Goal: Transaction & Acquisition: Purchase product/service

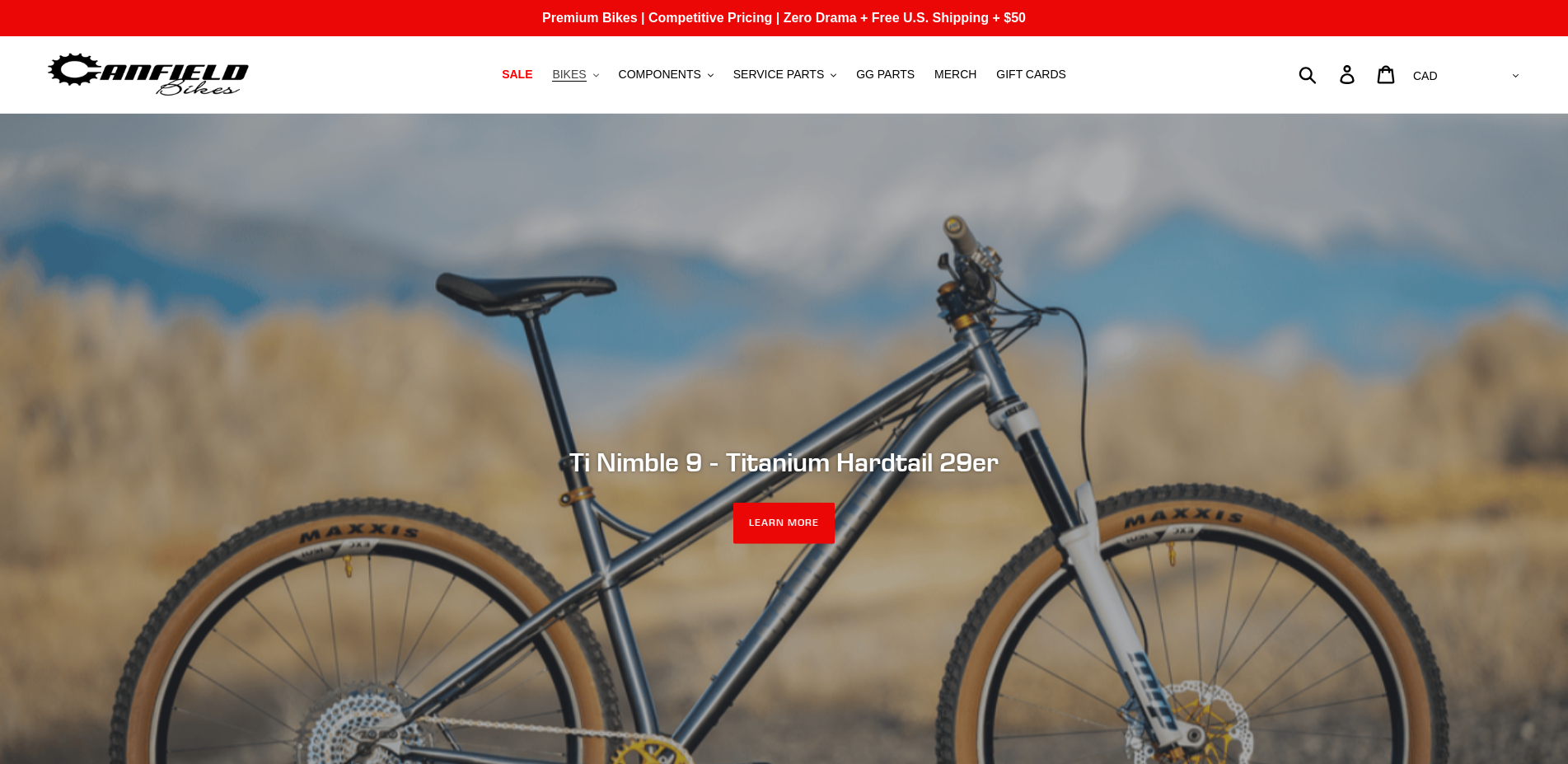
click at [604, 80] on button "BIKES .cls-1{fill:#231f20}" at bounding box center [575, 75] width 63 height 22
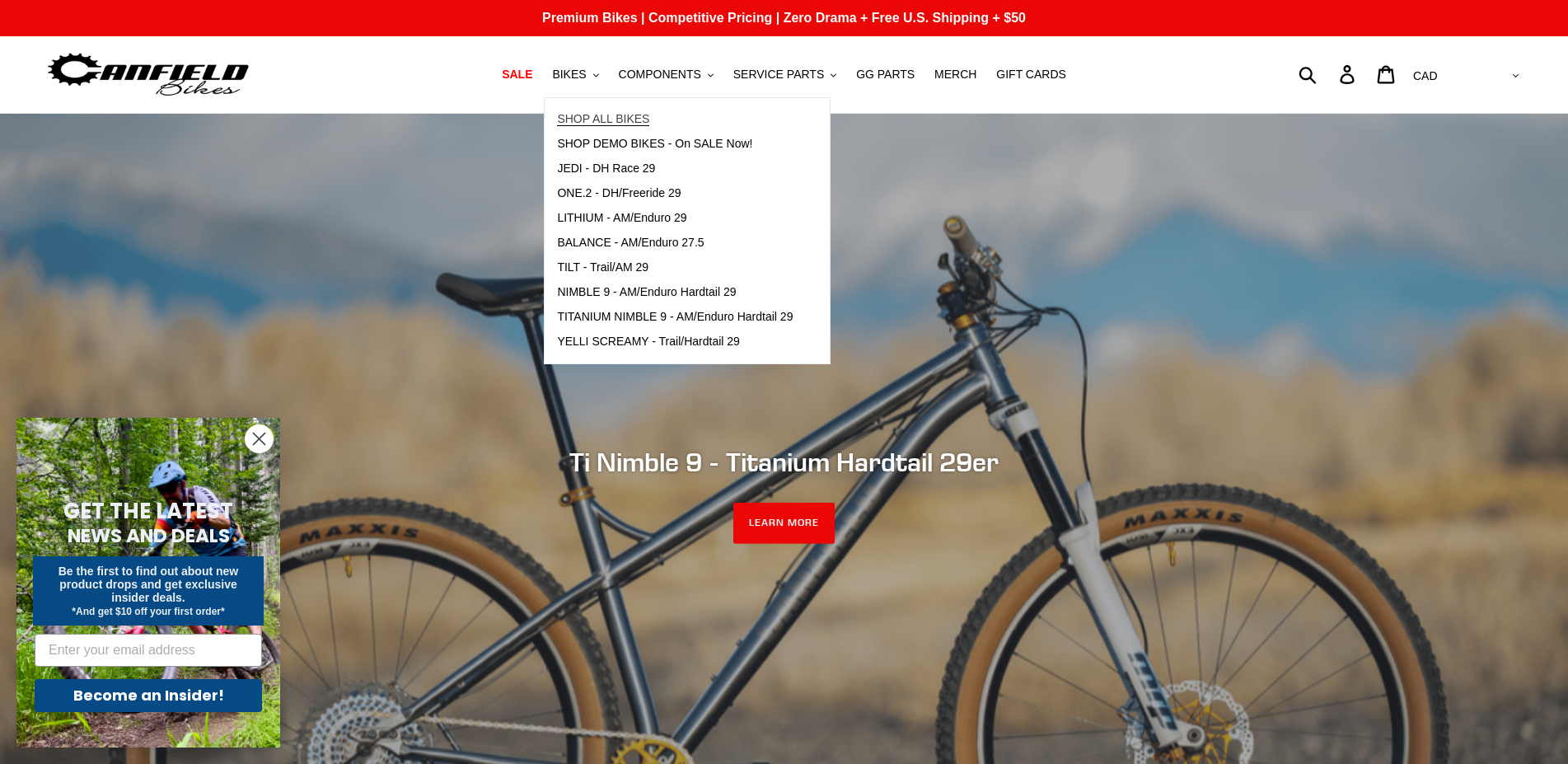
click at [615, 115] on span "SHOP ALL BIKES" at bounding box center [602, 119] width 92 height 14
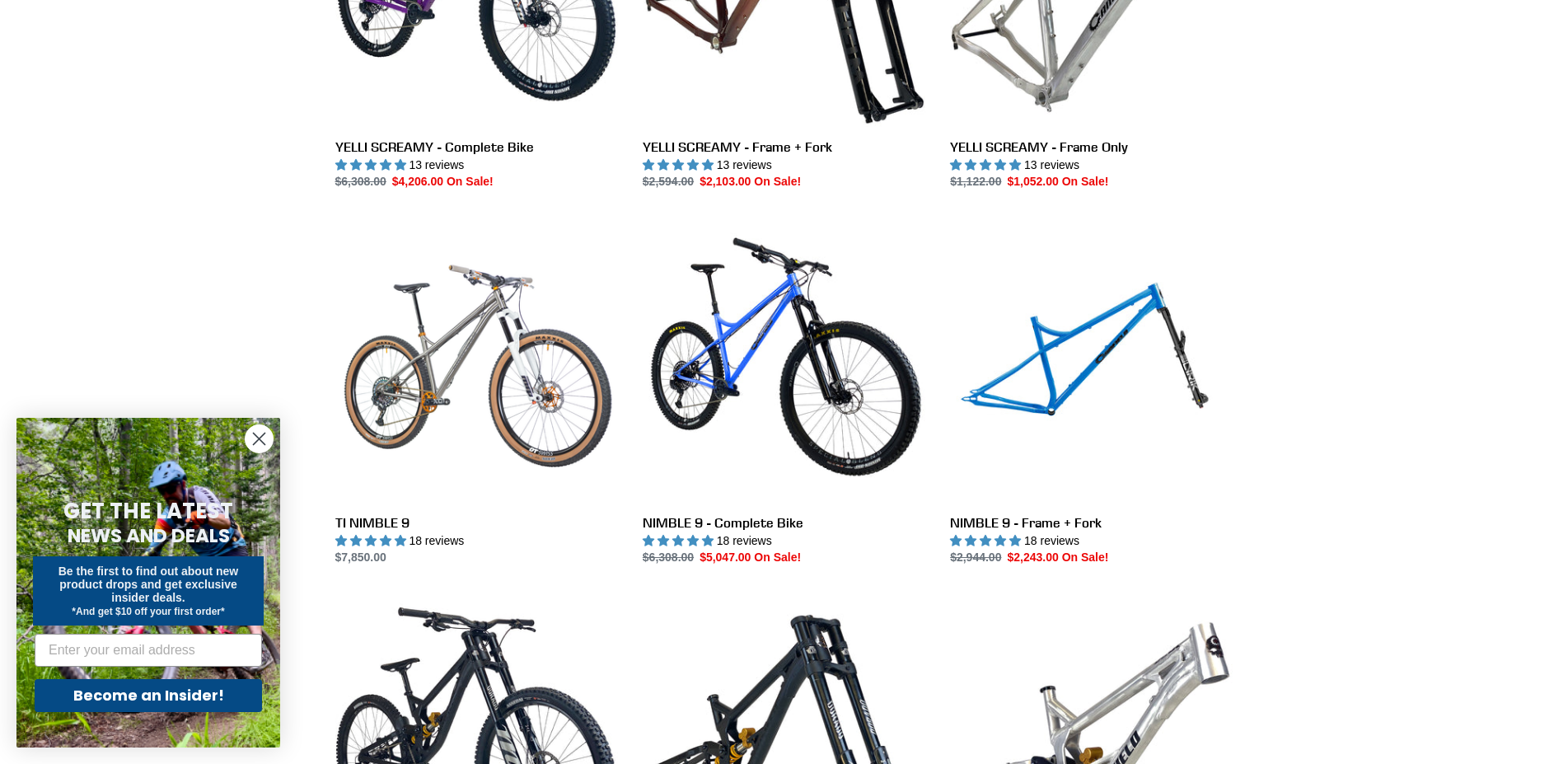
scroll to position [2185, 0]
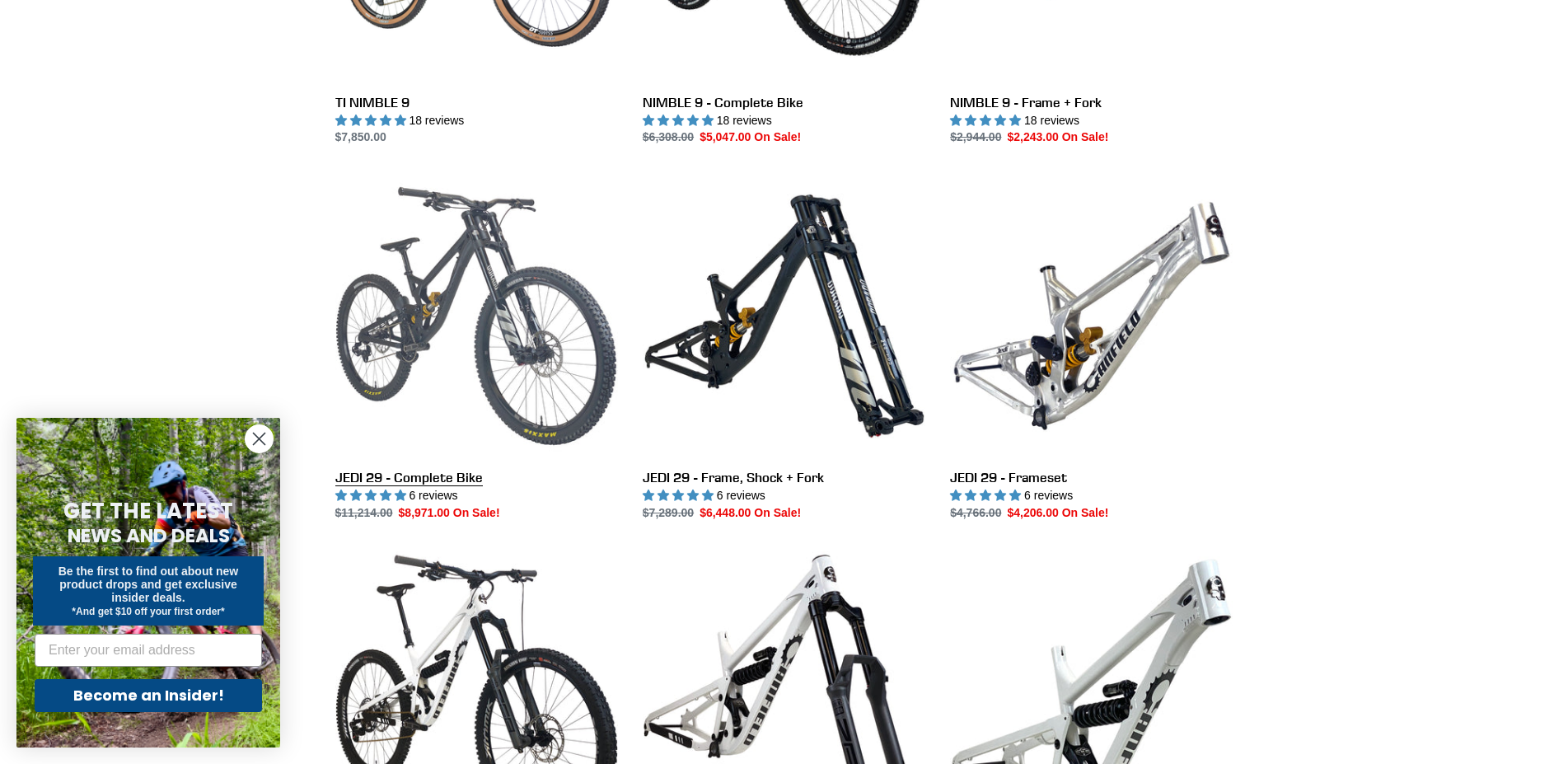
click at [436, 312] on link "JEDI 29 - Complete Bike" at bounding box center [477, 348] width 283 height 347
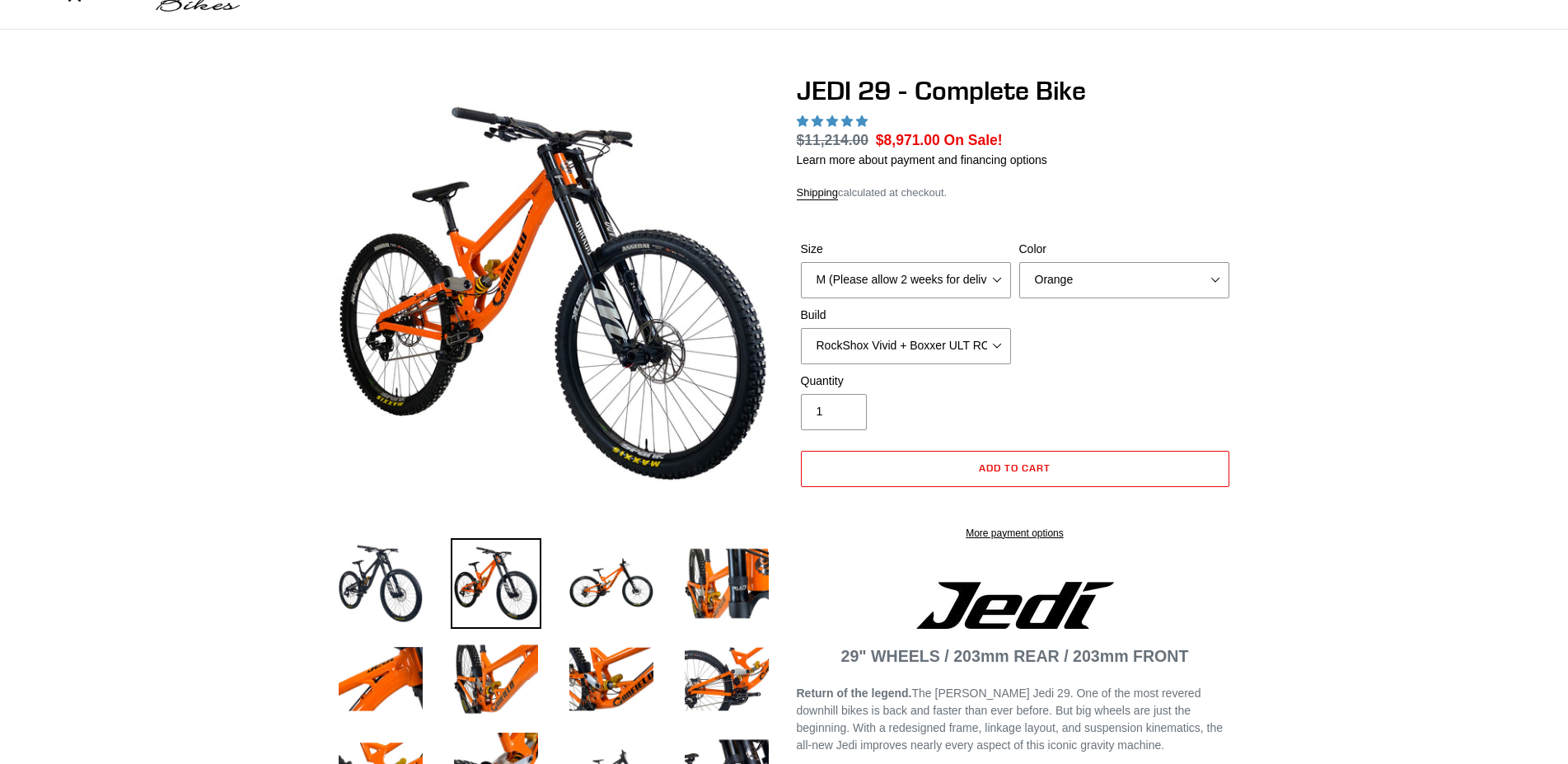
select select "highest-rating"
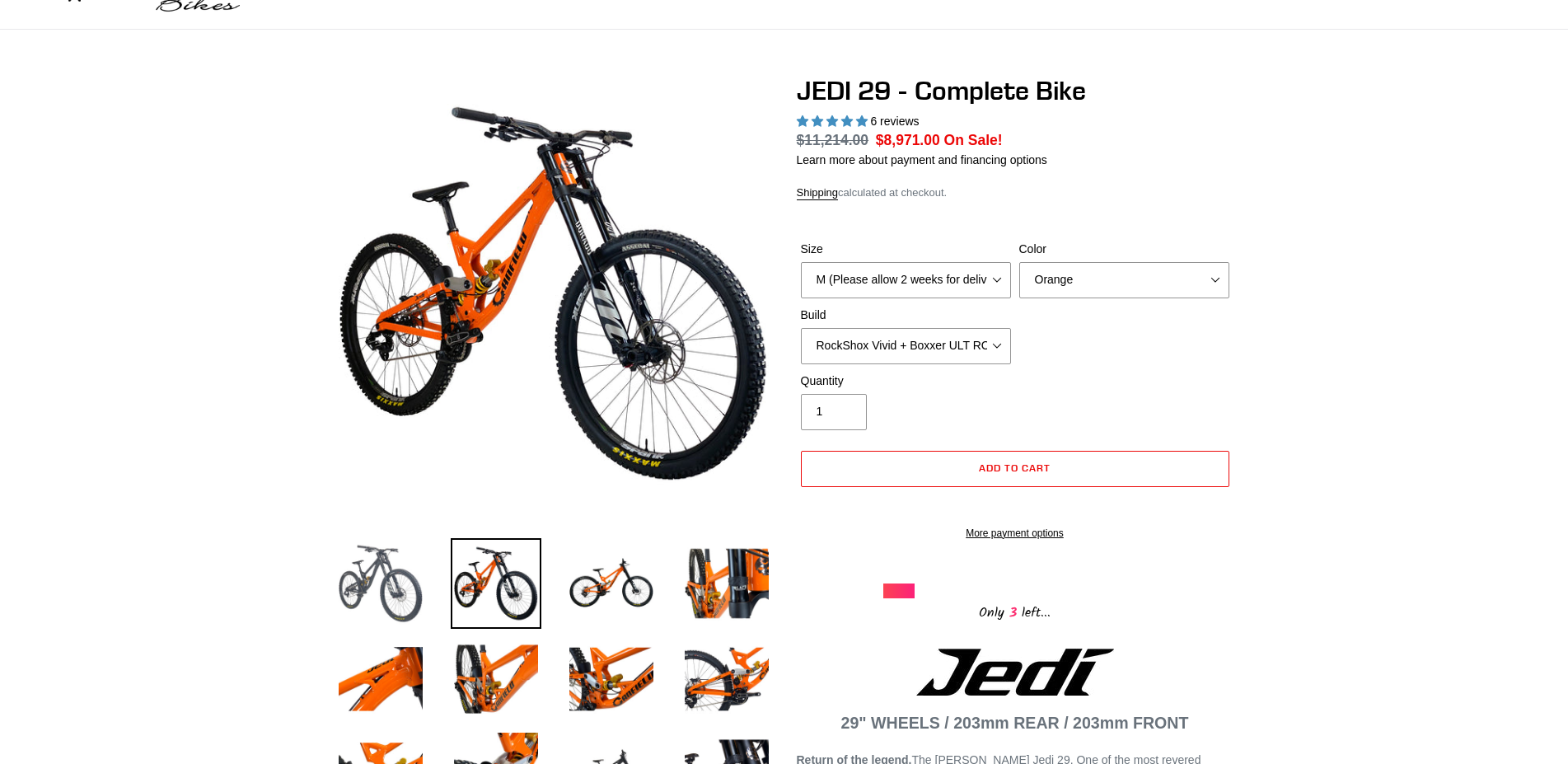
click at [366, 575] on img at bounding box center [381, 584] width 91 height 91
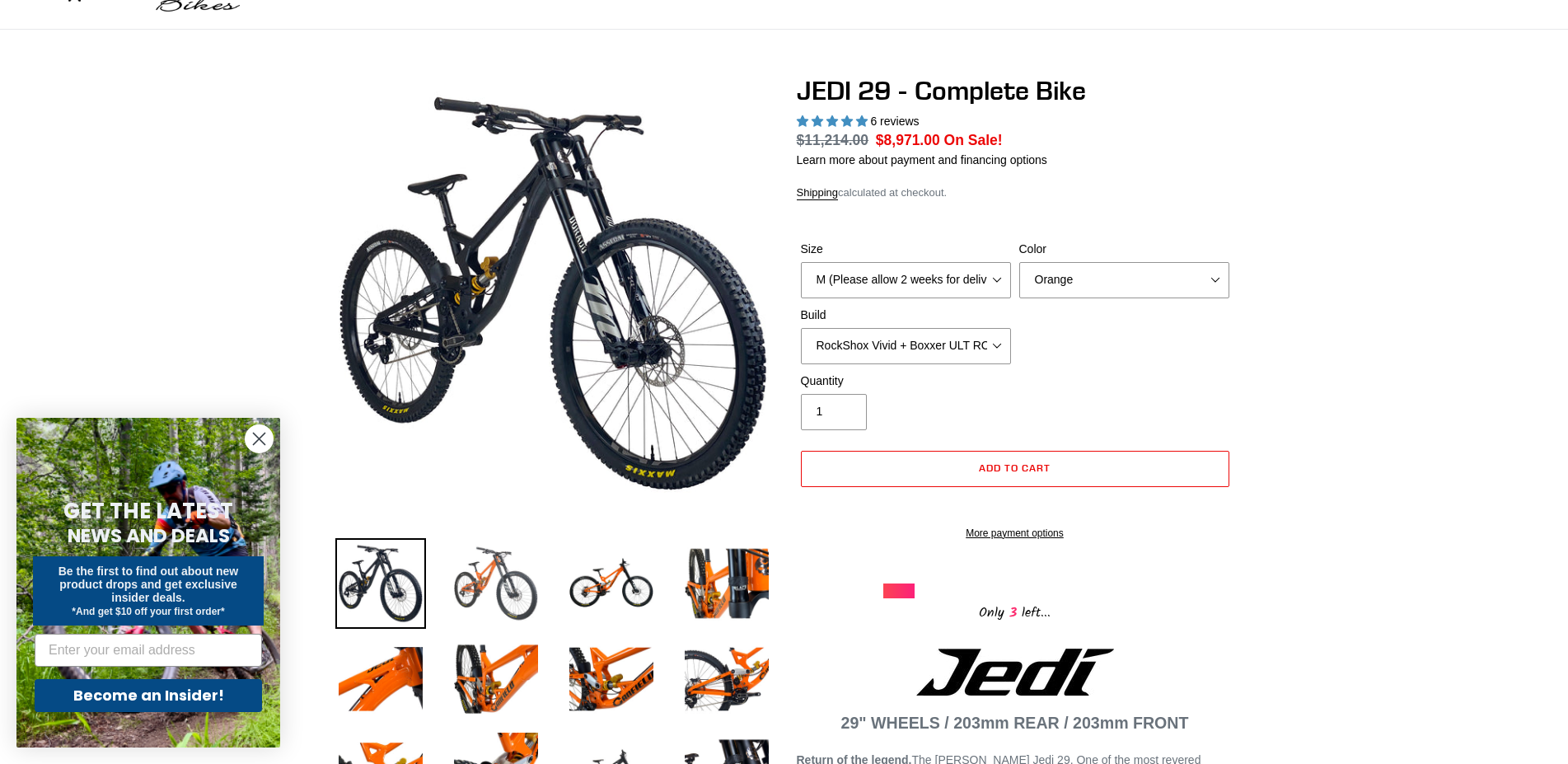
click at [539, 593] on img at bounding box center [496, 584] width 91 height 91
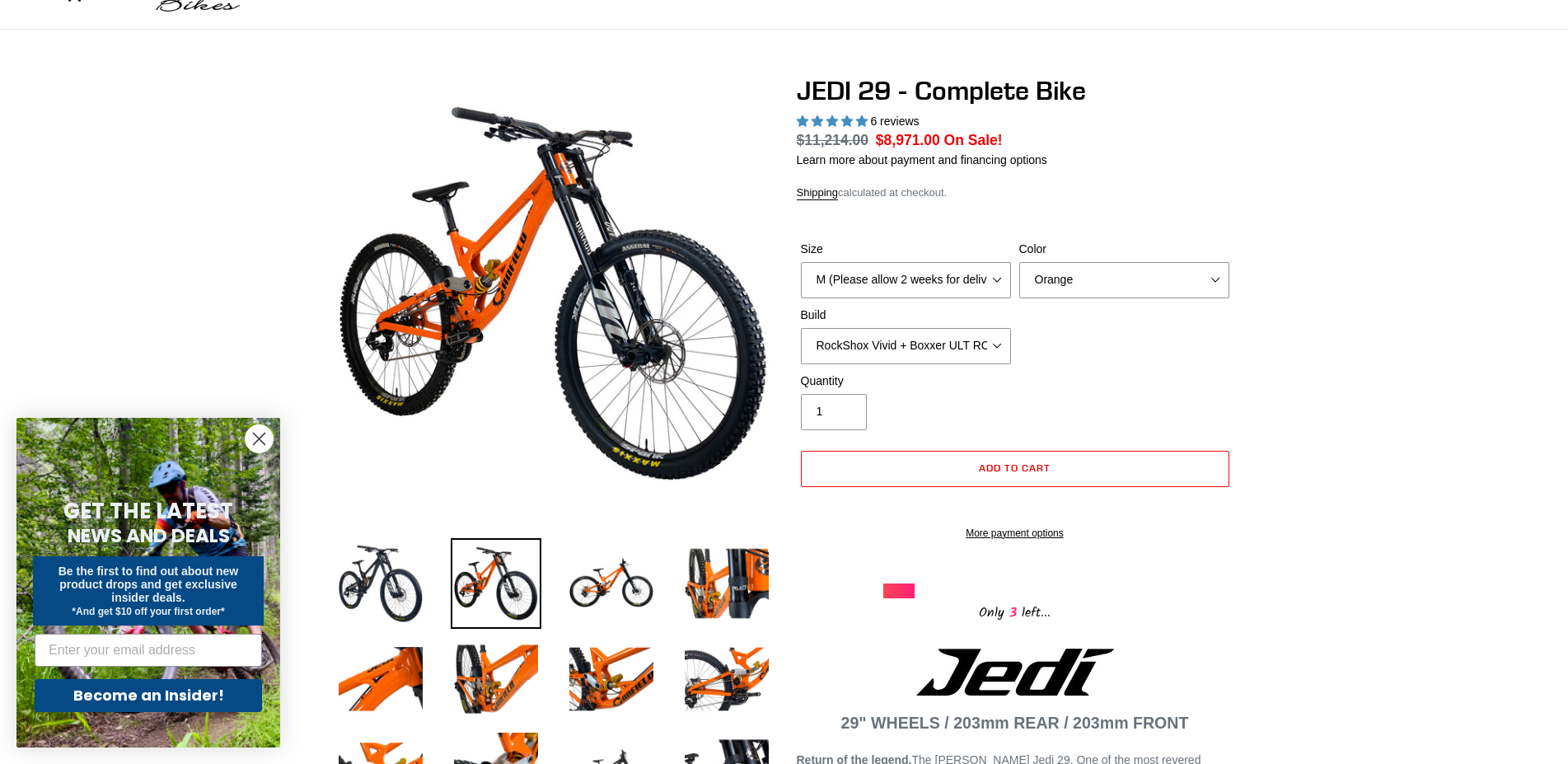
click at [660, 591] on li at bounding box center [714, 587] width 115 height 96
click at [619, 578] on img at bounding box center [612, 584] width 91 height 91
